Goal: Connect with others: Establish contact or relationships with other users

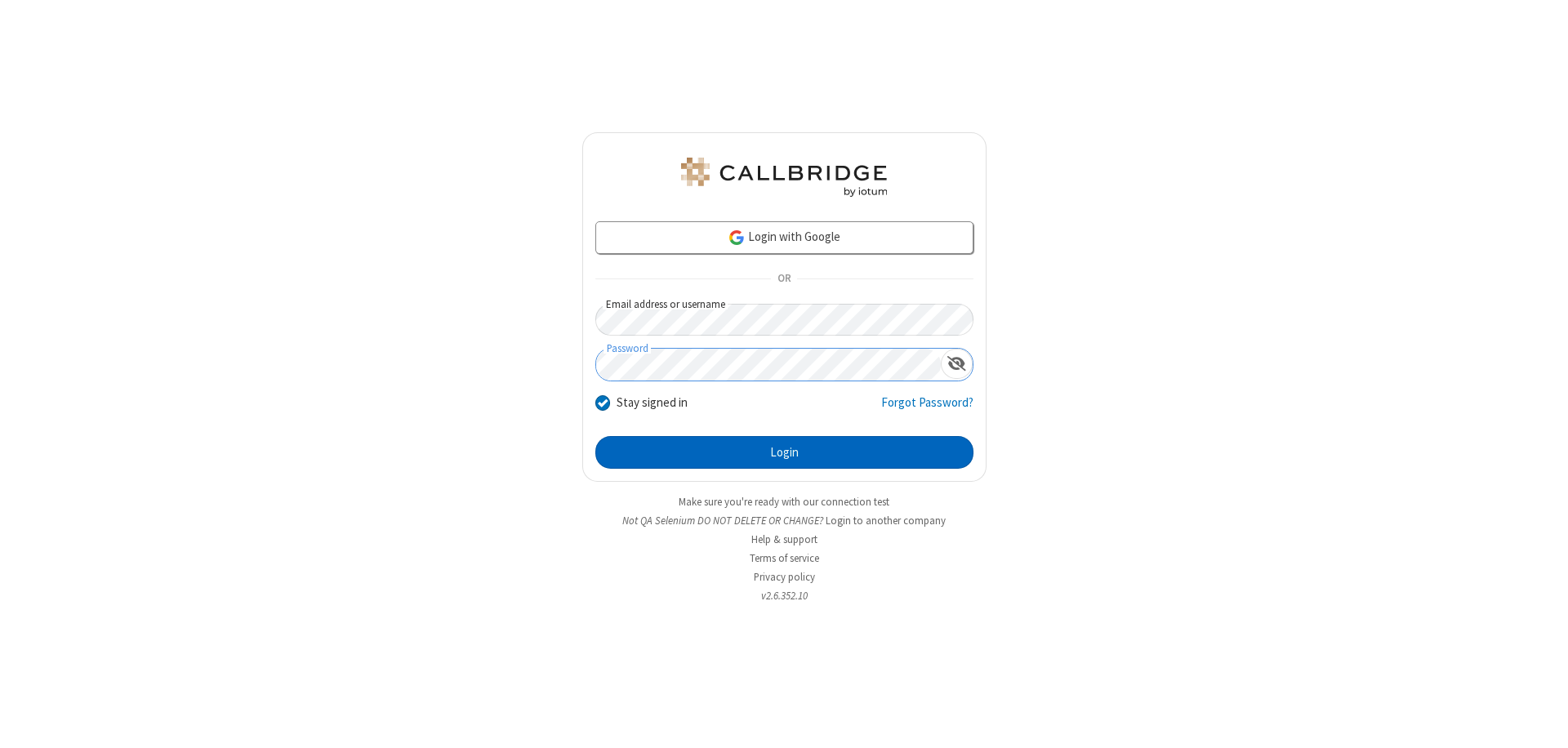
click at [784, 452] on button "Login" at bounding box center [784, 452] width 378 height 33
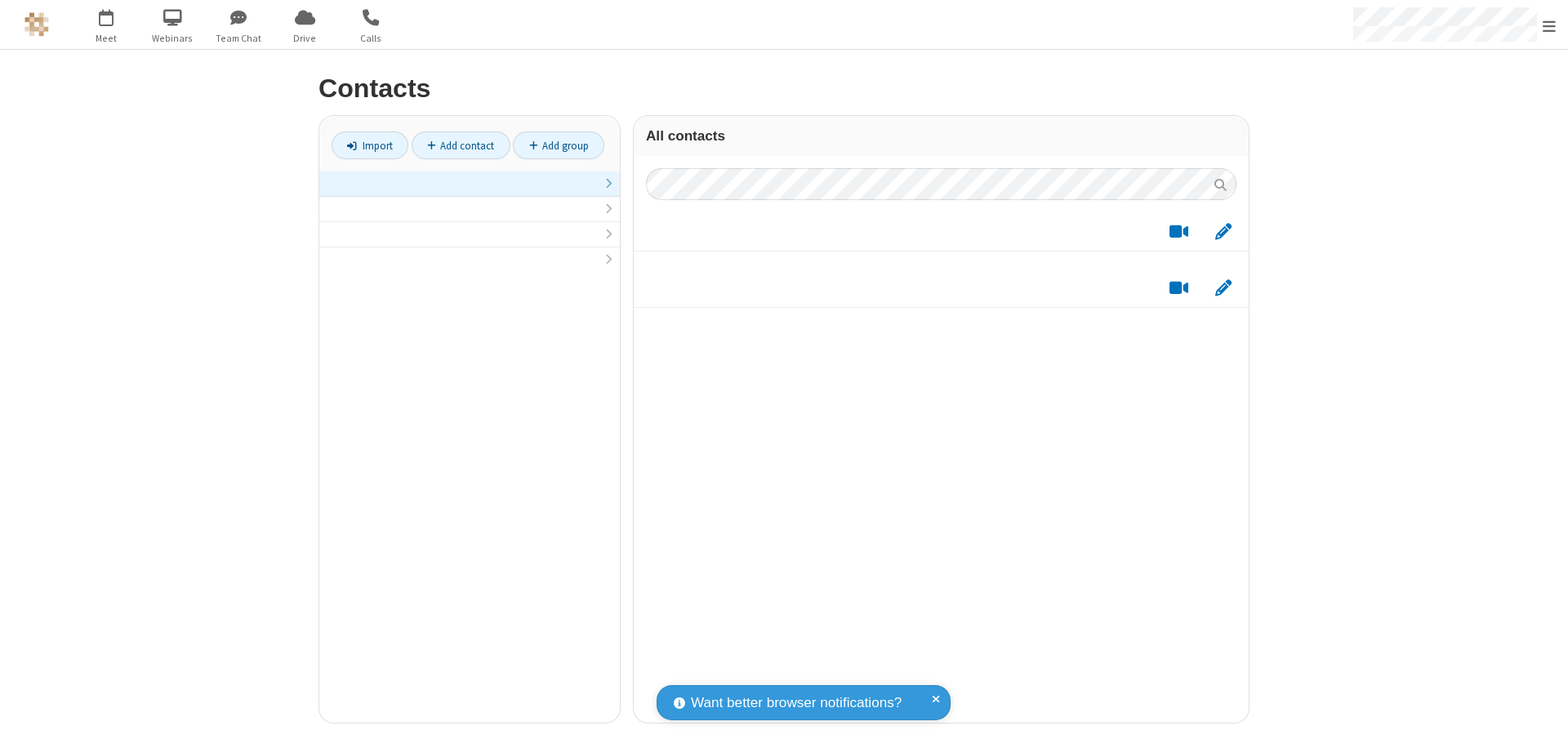
click at [470, 192] on link at bounding box center [469, 184] width 300 height 26
click at [461, 145] on link "Add contact" at bounding box center [461, 145] width 99 height 27
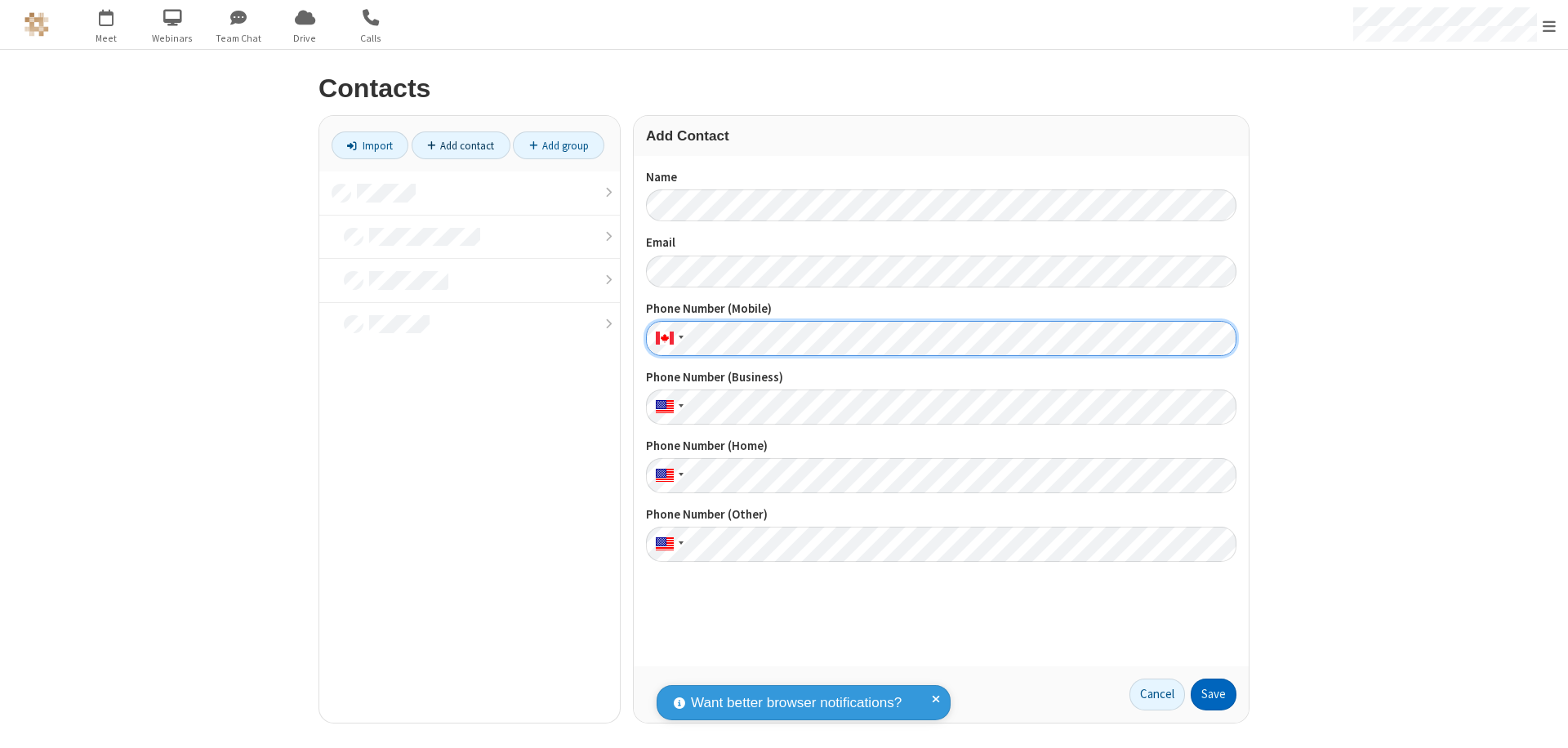
click at [1213, 694] on button "Save" at bounding box center [1213, 695] width 46 height 33
